Goal: Task Accomplishment & Management: Use online tool/utility

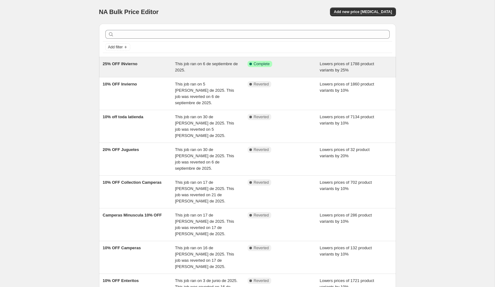
click at [296, 67] on div "Success Complete Complete" at bounding box center [283, 67] width 72 height 12
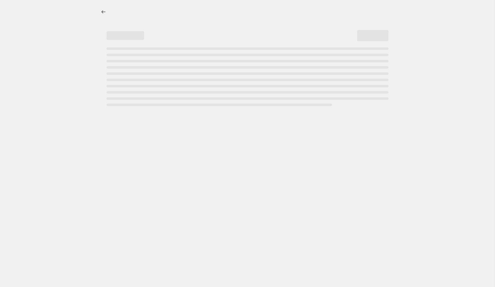
select select "percentage"
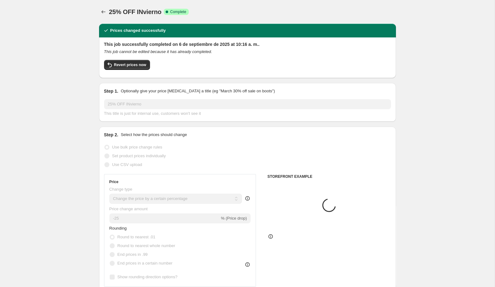
select select "collection"
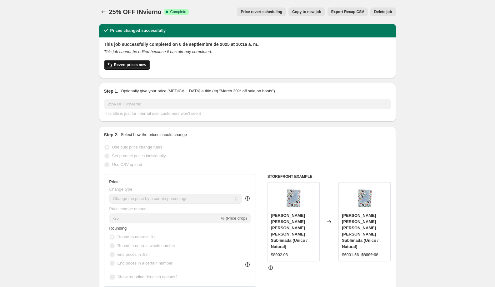
click at [142, 64] on span "Revert prices now" at bounding box center [130, 64] width 32 height 5
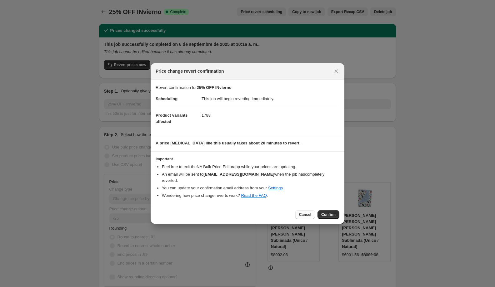
click at [302, 214] on button "Cancel" at bounding box center [305, 215] width 20 height 9
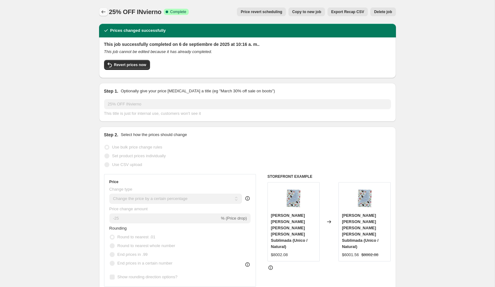
click at [103, 12] on icon "Price change jobs" at bounding box center [103, 12] width 6 height 6
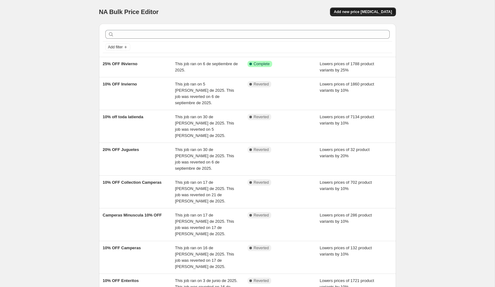
click at [352, 15] on button "Add new price [MEDICAL_DATA]" at bounding box center [363, 11] width 66 height 9
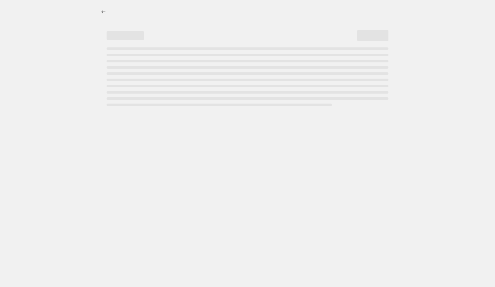
select select "percentage"
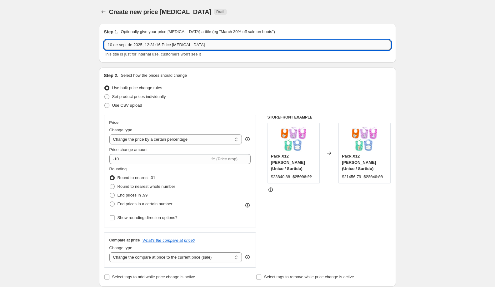
click at [230, 44] on input "10 de sept de 2025, 12:31:16 Price [MEDICAL_DATA]" at bounding box center [247, 45] width 287 height 10
type input "Subir 8% Plush, Polar, Piel"
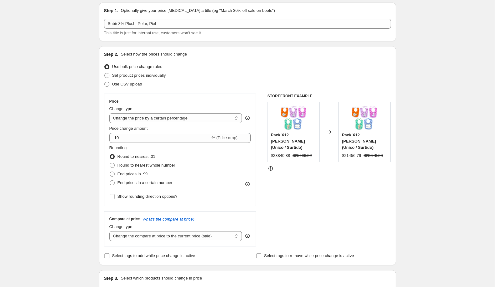
scroll to position [25, 0]
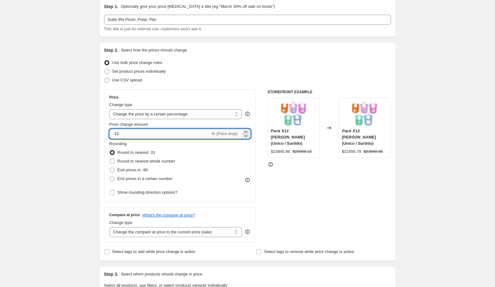
click at [149, 137] on input "-10" at bounding box center [159, 134] width 101 height 10
click at [244, 133] on icon at bounding box center [246, 136] width 6 height 6
click at [245, 131] on icon at bounding box center [246, 132] width 6 height 6
click at [245, 130] on icon at bounding box center [246, 132] width 6 height 6
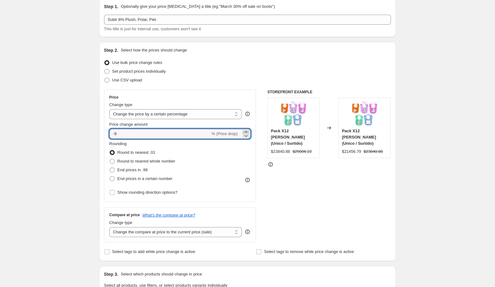
click at [245, 130] on icon at bounding box center [246, 132] width 6 height 6
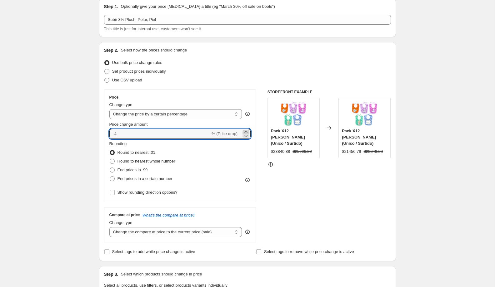
click at [245, 130] on icon at bounding box center [246, 132] width 6 height 6
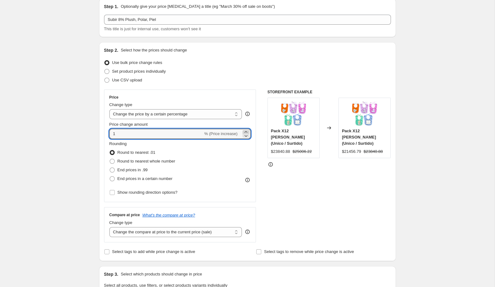
click at [245, 130] on icon at bounding box center [246, 132] width 6 height 6
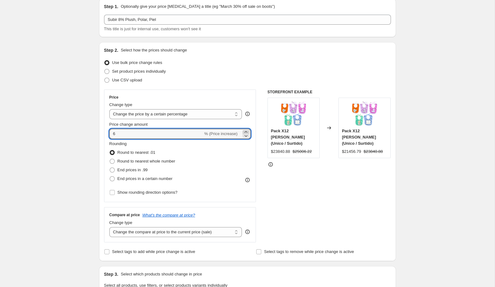
click at [245, 130] on icon at bounding box center [246, 132] width 6 height 6
type input "8"
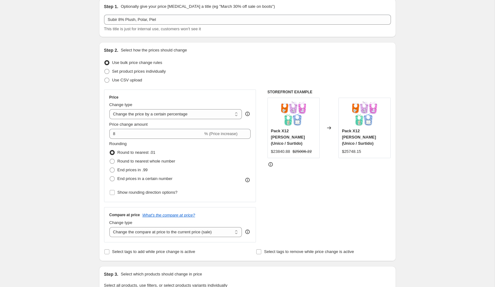
click at [66, 169] on div "Create new price [MEDICAL_DATA]. This page is ready Create new price [MEDICAL_D…" at bounding box center [247, 287] width 495 height 625
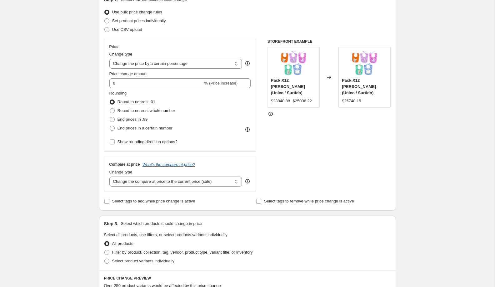
scroll to position [76, 0]
click option "Change the compare at price to a certain amount" at bounding box center [0, 0] width 0 height 0
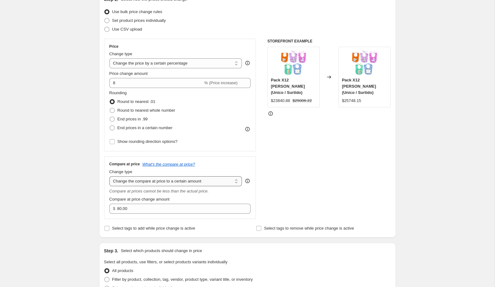
select select "by"
click option "Change the compare at price by a certain amount" at bounding box center [0, 0] width 0 height 0
type input "-10.00"
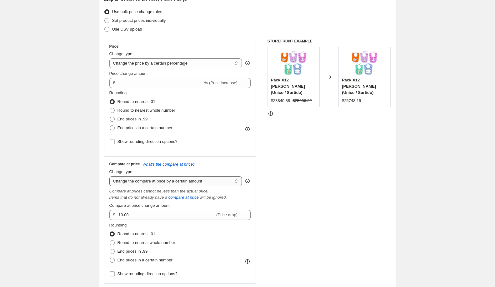
select select "percentage"
click option "Change the compare at price by a certain percentage" at bounding box center [0, 0] width 0 height 0
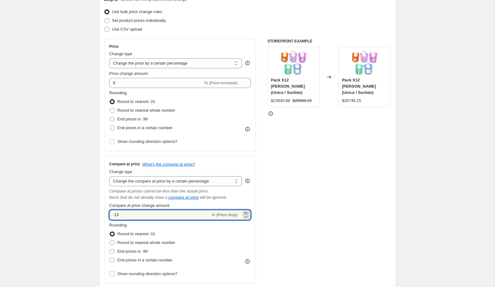
click at [245, 212] on icon at bounding box center [246, 213] width 6 height 6
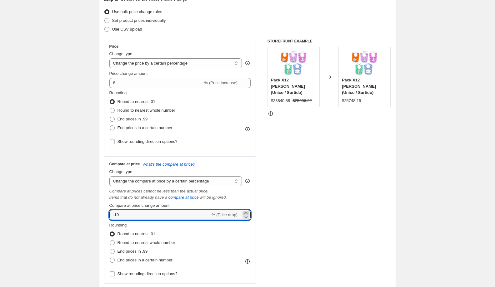
click at [245, 212] on icon at bounding box center [246, 213] width 6 height 6
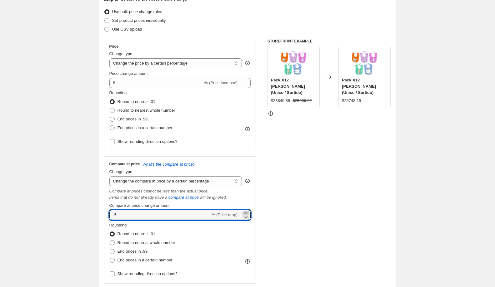
click at [245, 212] on icon at bounding box center [246, 213] width 6 height 6
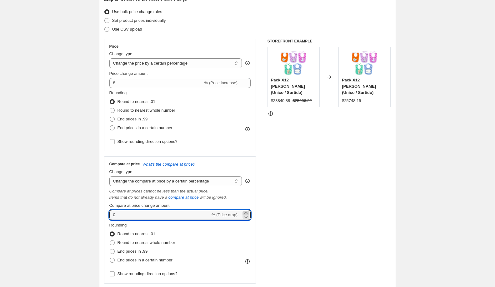
click at [245, 212] on icon at bounding box center [246, 213] width 6 height 6
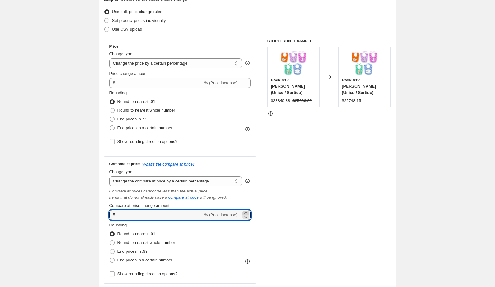
click at [245, 212] on icon at bounding box center [246, 213] width 6 height 6
type input "8"
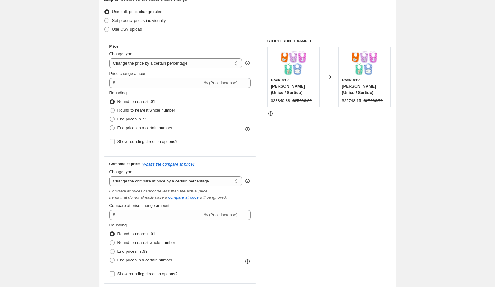
click at [302, 184] on div "STOREFRONT EXAMPLE Pack X12 Babero Bordado (Unico / Surtido) $23840.88 $25006.2…" at bounding box center [328, 161] width 123 height 245
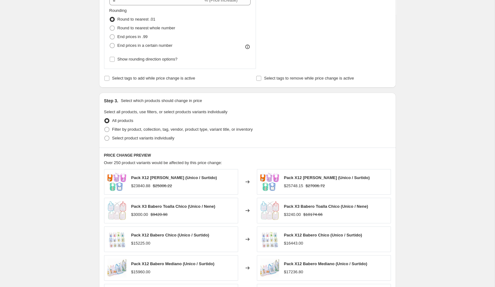
scroll to position [312, 0]
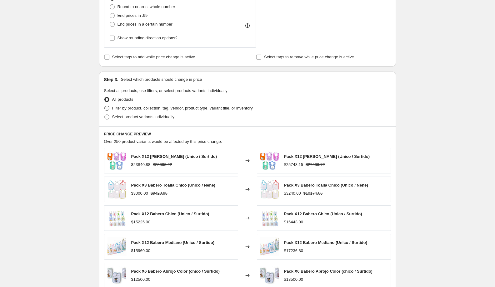
click at [201, 110] on span "Filter by product, collection, tag, vendor, product type, variant title, or inv…" at bounding box center [182, 108] width 141 height 6
click at [105, 106] on input "Filter by product, collection, tag, vendor, product type, variant title, or inv…" at bounding box center [104, 106] width 0 height 0
radio input "true"
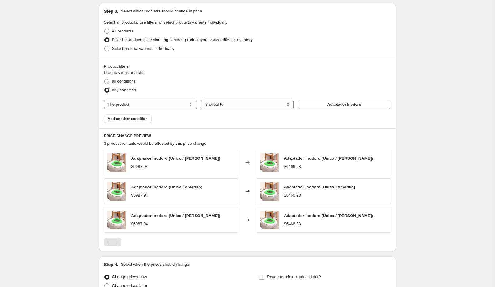
scroll to position [381, 0]
select select "collection"
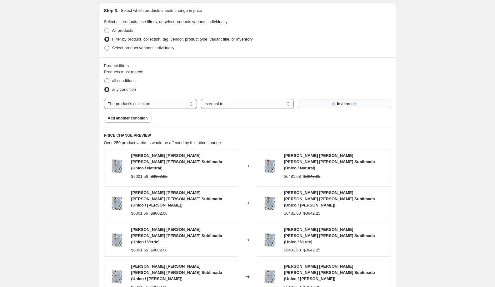
click at [332, 107] on button "❄️ Invierno ❄️" at bounding box center [344, 104] width 93 height 9
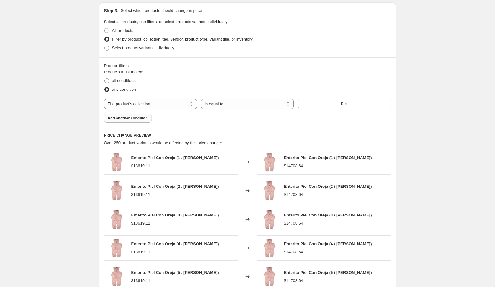
click at [135, 121] on button "Add another condition" at bounding box center [127, 118] width 47 height 9
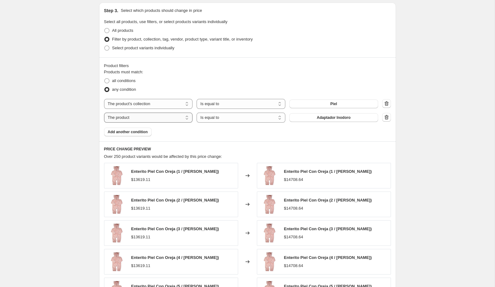
select select "collection"
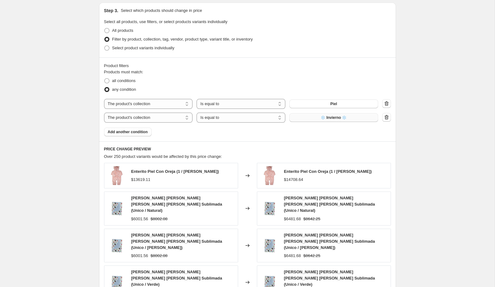
click at [316, 116] on button "❄️ Invierno ❄️" at bounding box center [333, 117] width 89 height 9
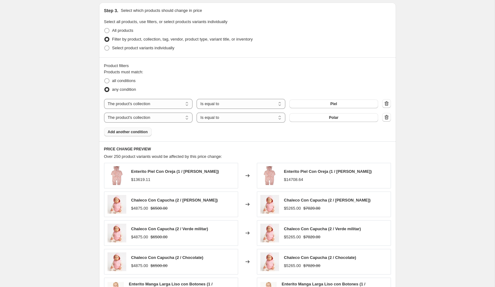
click at [143, 130] on span "Add another condition" at bounding box center [128, 132] width 40 height 5
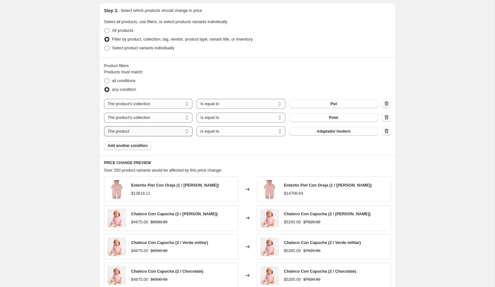
select select "collection"
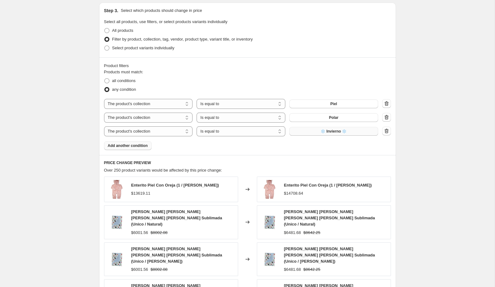
click at [318, 130] on button "❄️ Invierno ❄️" at bounding box center [333, 131] width 89 height 9
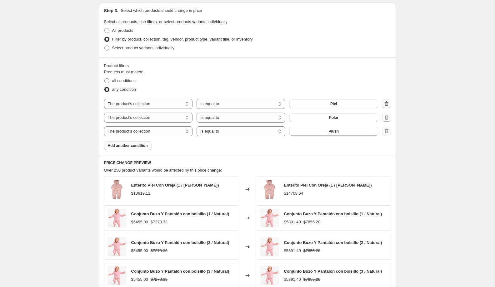
scroll to position [525, 0]
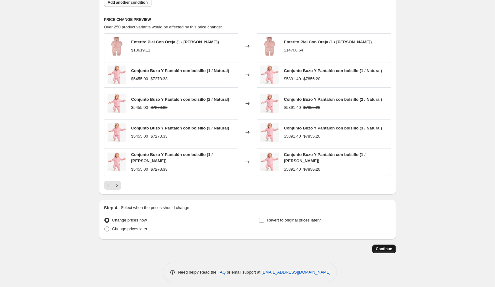
click at [391, 247] on span "Continue" at bounding box center [384, 249] width 16 height 5
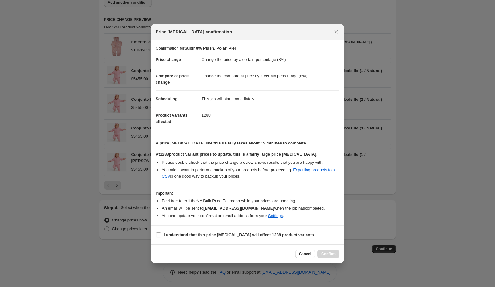
click at [254, 241] on section "I understand that this price [MEDICAL_DATA] will affect 1288 product variants" at bounding box center [248, 235] width 194 height 19
click at [257, 235] on b "I understand that this price [MEDICAL_DATA] will affect 1288 product variants" at bounding box center [239, 235] width 150 height 5
click at [161, 235] on input "I understand that this price [MEDICAL_DATA] will affect 1288 product variants" at bounding box center [158, 235] width 5 height 5
checkbox input "true"
click at [331, 254] on span "Confirm" at bounding box center [328, 254] width 14 height 5
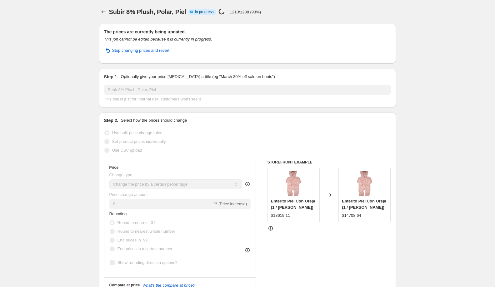
select select "percentage"
select select "collection"
